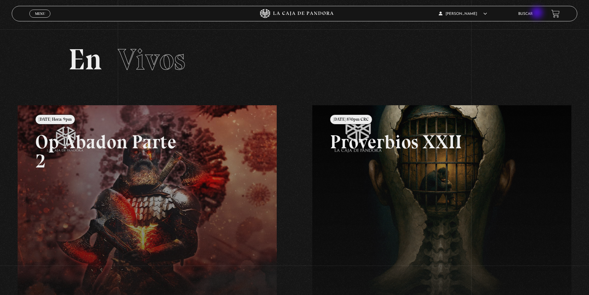
click at [538, 13] on ul "Buscar" at bounding box center [531, 14] width 27 height 10
click at [527, 12] on link "Buscar" at bounding box center [525, 14] width 15 height 4
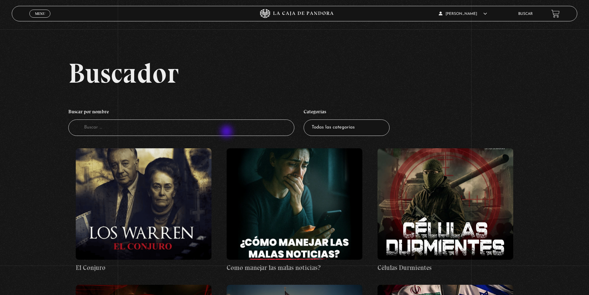
click at [229, 129] on input "Buscador" at bounding box center [181, 127] width 226 height 16
type input "[DEMOGRAPHIC_DATA]"
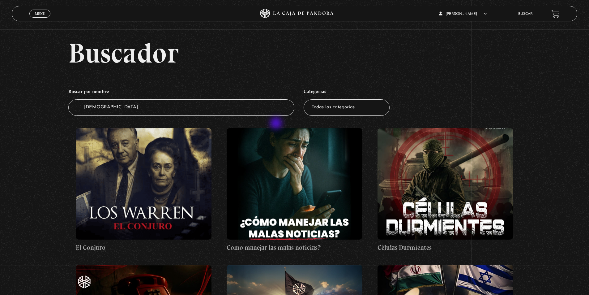
scroll to position [31, 0]
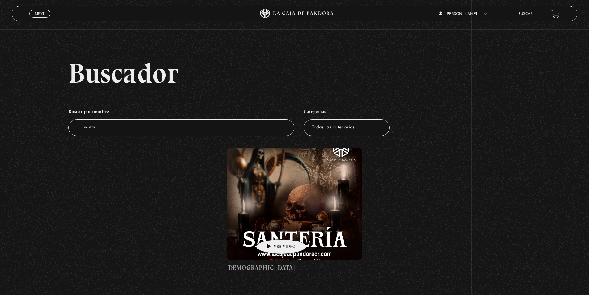
click at [272, 229] on figure at bounding box center [295, 203] width 136 height 111
